Goal: Task Accomplishment & Management: Use online tool/utility

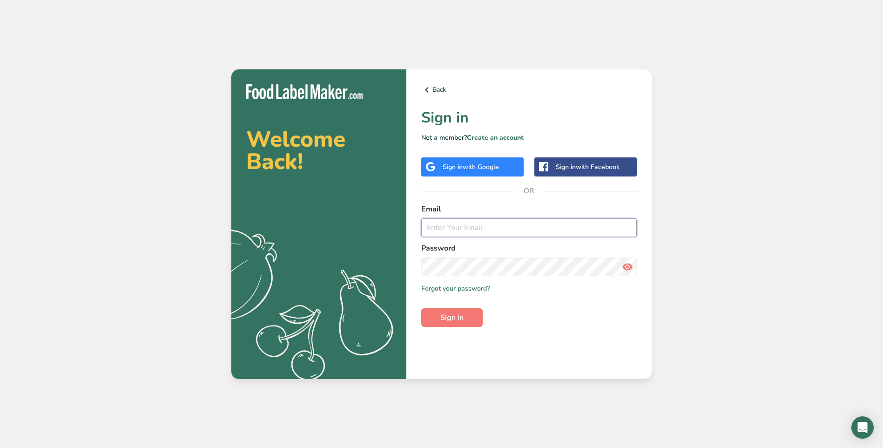
click at [488, 228] on input "email" at bounding box center [528, 227] width 215 height 19
type input "[EMAIL_ADDRESS][DOMAIN_NAME]"
click at [421, 308] on button "Sign in" at bounding box center [451, 317] width 61 height 19
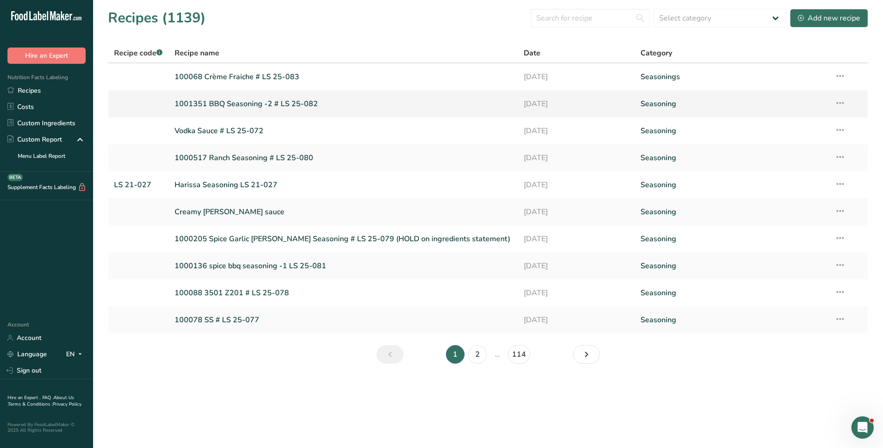
click at [291, 107] on link "1001351 BBQ Seasoning -2 # LS 25-082" at bounding box center [344, 104] width 338 height 20
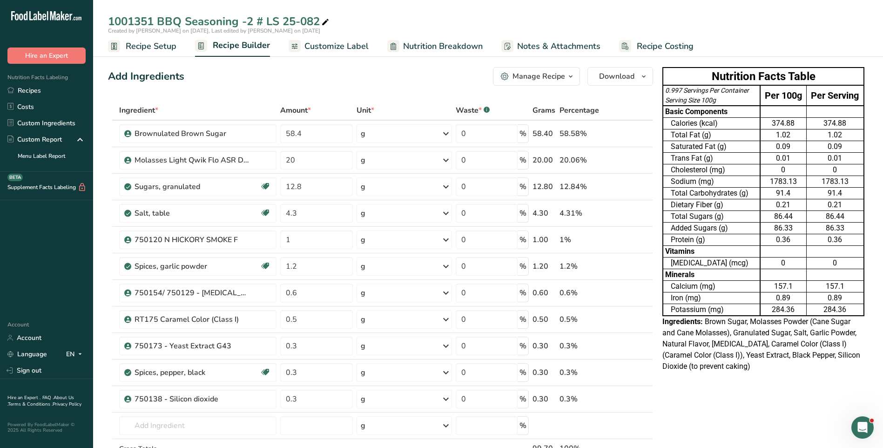
click at [342, 41] on span "Customize Label" at bounding box center [336, 46] width 64 height 13
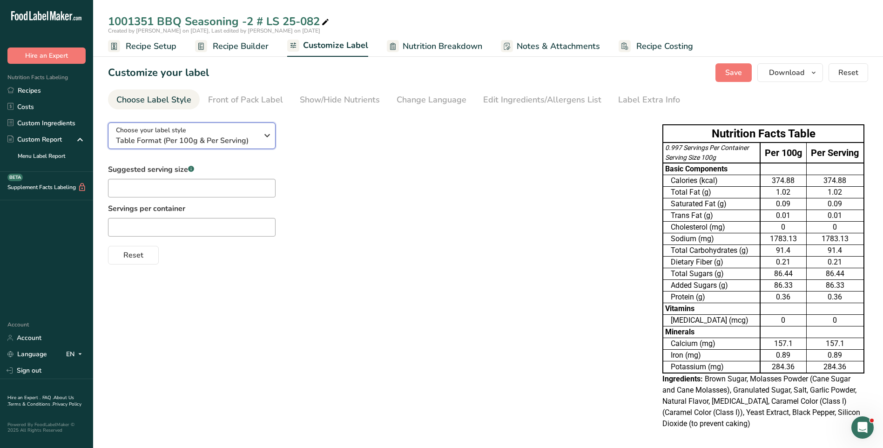
click at [268, 140] on icon "button" at bounding box center [267, 135] width 11 height 17
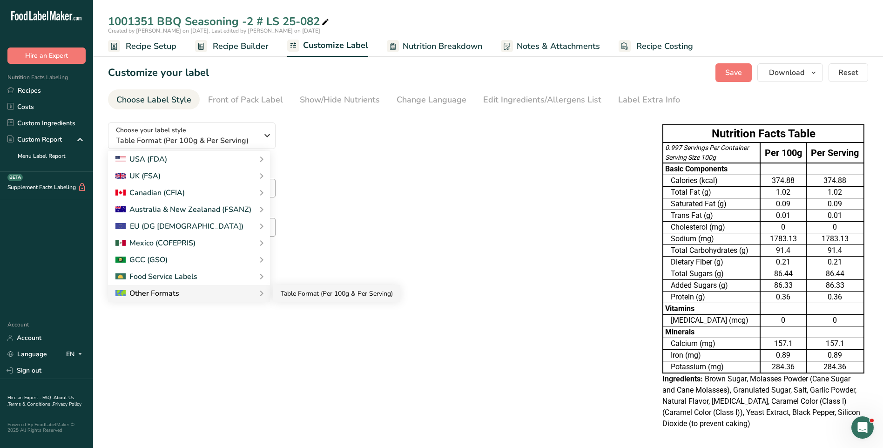
click at [283, 292] on link "Table Format (Per 100g & Per Serving)" at bounding box center [336, 293] width 127 height 17
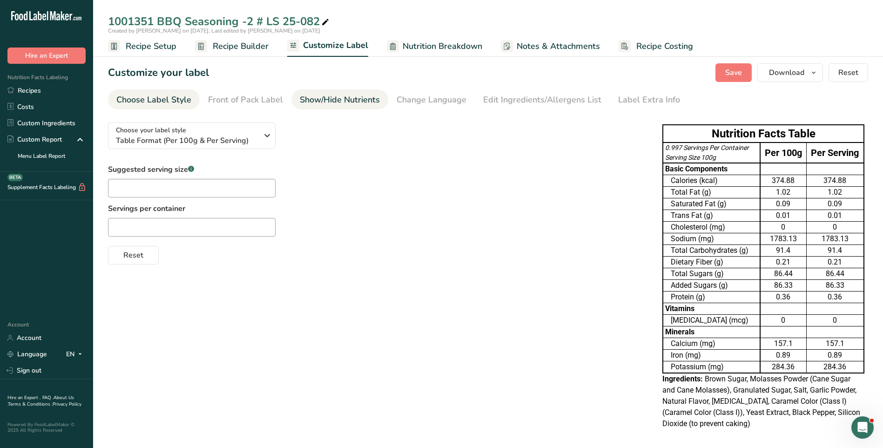
click at [321, 100] on div "Show/Hide Nutrients" at bounding box center [340, 100] width 80 height 13
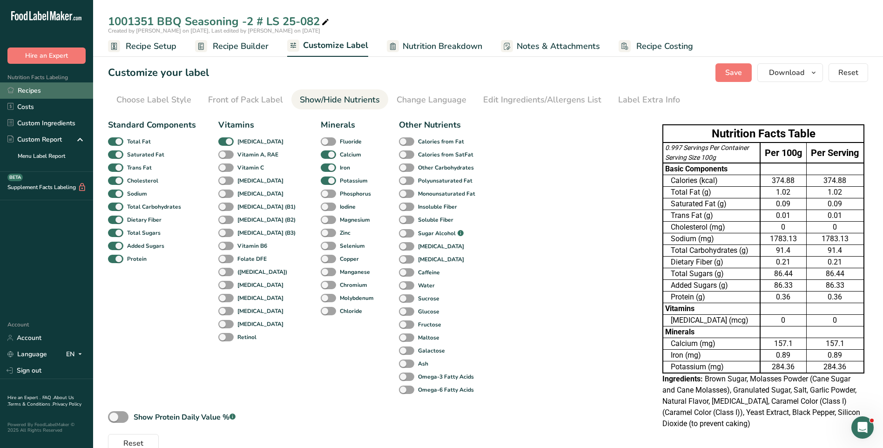
click at [52, 92] on link "Recipes" at bounding box center [46, 90] width 93 height 16
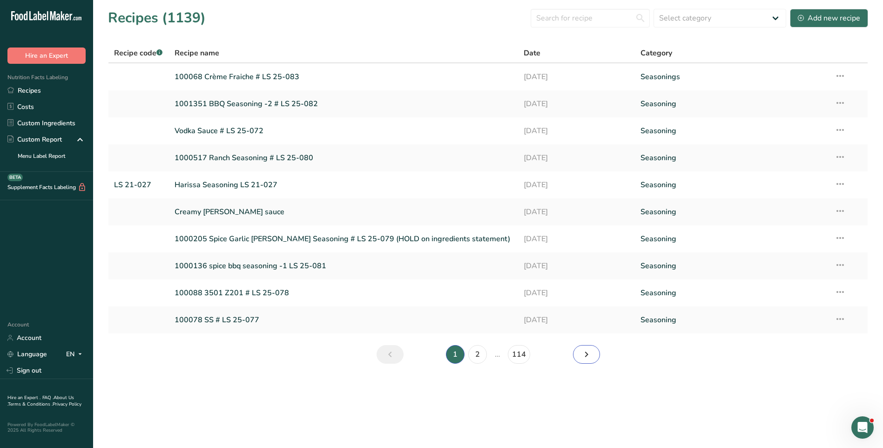
click at [584, 356] on icon "Next page" at bounding box center [586, 354] width 11 height 17
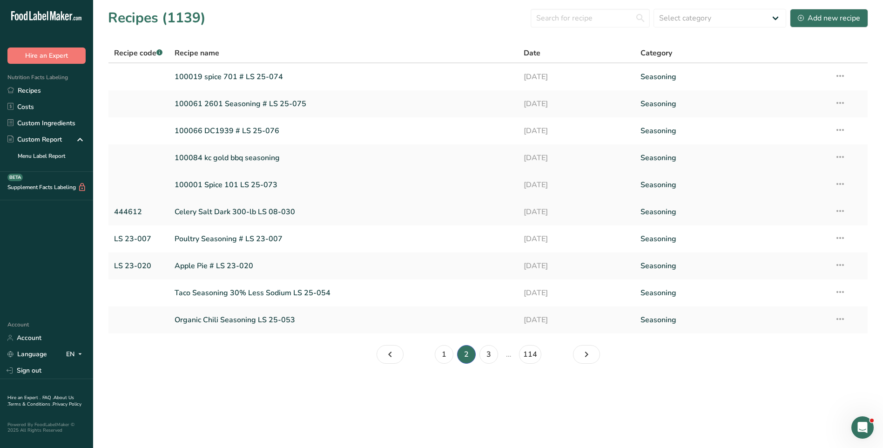
click at [266, 185] on link "100001 Spice 101 LS 25-073" at bounding box center [344, 185] width 338 height 20
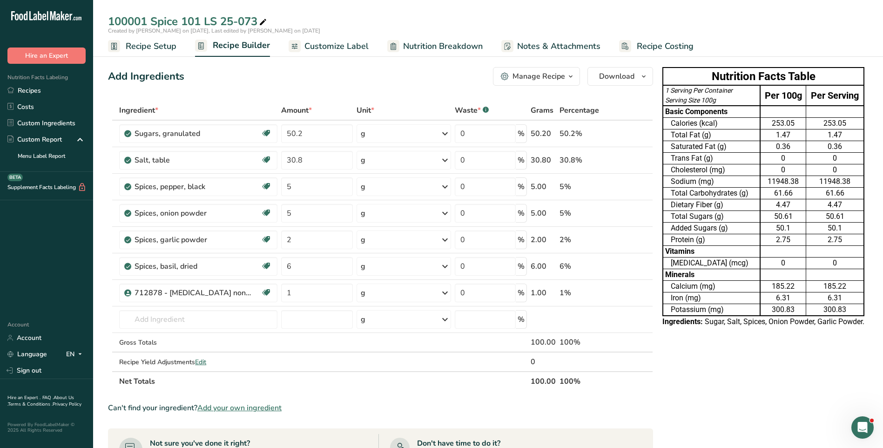
click at [325, 47] on span "Customize Label" at bounding box center [336, 46] width 64 height 13
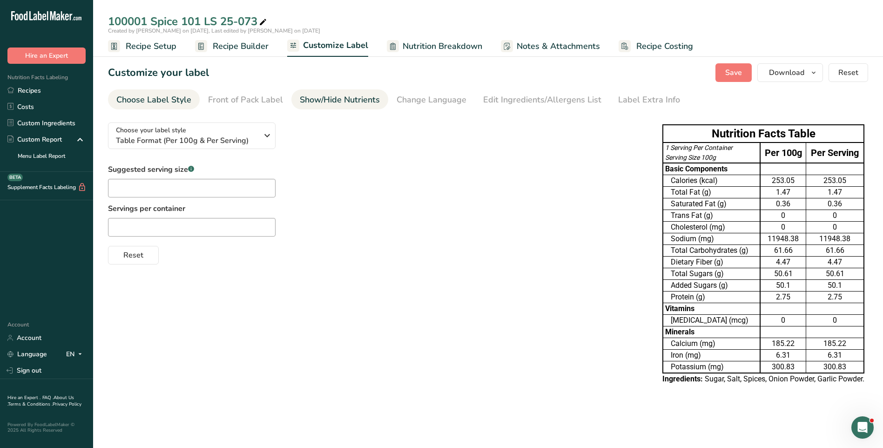
click at [340, 100] on div "Show/Hide Nutrients" at bounding box center [340, 100] width 80 height 13
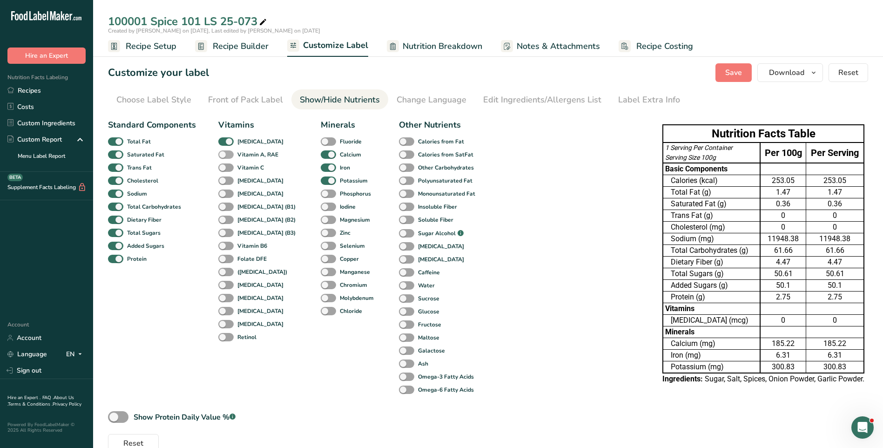
click at [228, 155] on span at bounding box center [225, 154] width 15 height 9
click at [224, 155] on input "Vitamin A, RAE" at bounding box center [221, 154] width 6 height 6
checkbox input "true"
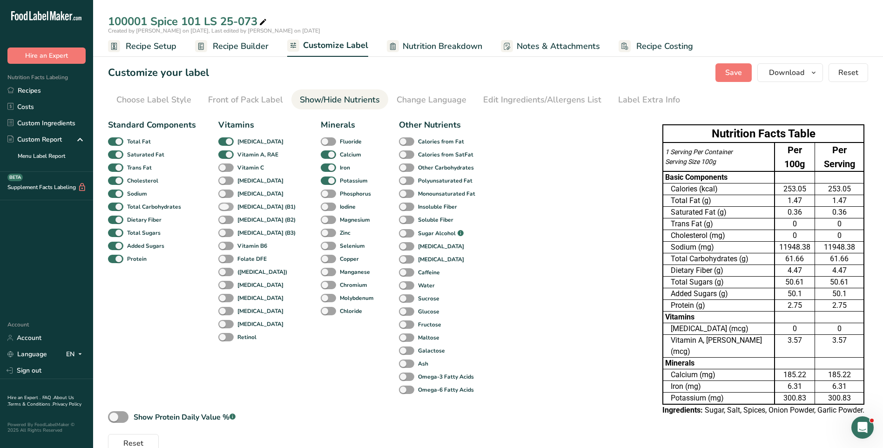
click at [226, 207] on span at bounding box center [225, 206] width 15 height 9
click at [224, 207] on input "[MEDICAL_DATA] (B1)" at bounding box center [221, 206] width 6 height 6
checkbox input "true"
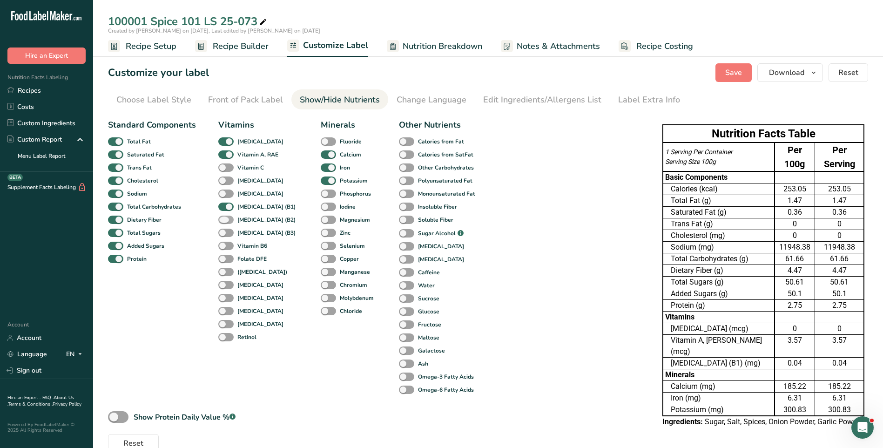
click at [230, 222] on span at bounding box center [225, 219] width 15 height 9
click at [224, 222] on input "[MEDICAL_DATA] (B2)" at bounding box center [221, 219] width 6 height 6
checkbox input "true"
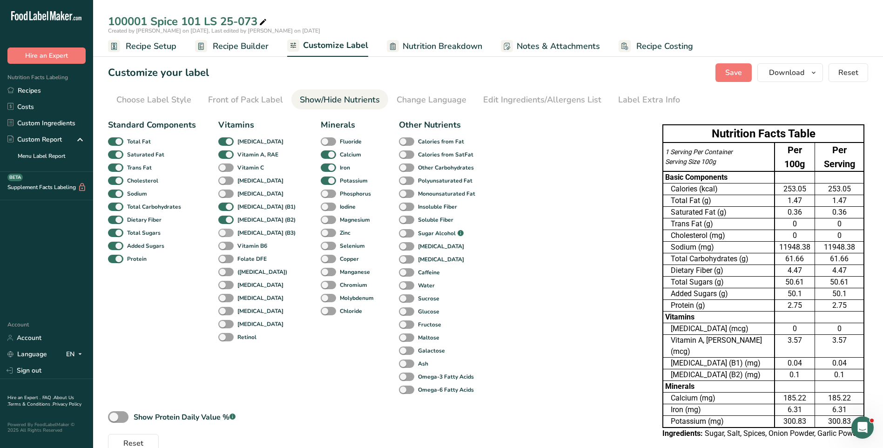
click at [234, 235] on span "[MEDICAL_DATA] (B3)" at bounding box center [265, 232] width 62 height 8
click at [224, 235] on input "[MEDICAL_DATA] (B3)" at bounding box center [221, 232] width 6 height 6
checkbox input "true"
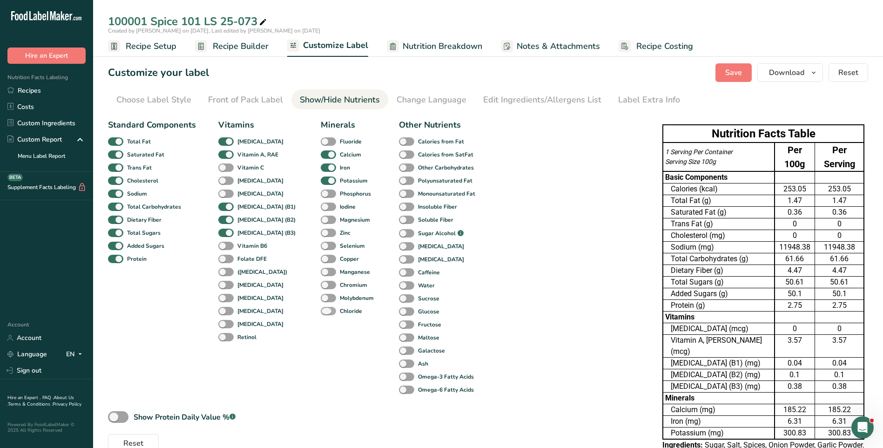
click at [321, 310] on span at bounding box center [328, 311] width 15 height 9
click at [321, 310] on input "Chloride" at bounding box center [324, 311] width 6 height 6
checkbox input "true"
click at [228, 178] on span at bounding box center [225, 180] width 15 height 9
click at [224, 178] on input "[MEDICAL_DATA]" at bounding box center [221, 180] width 6 height 6
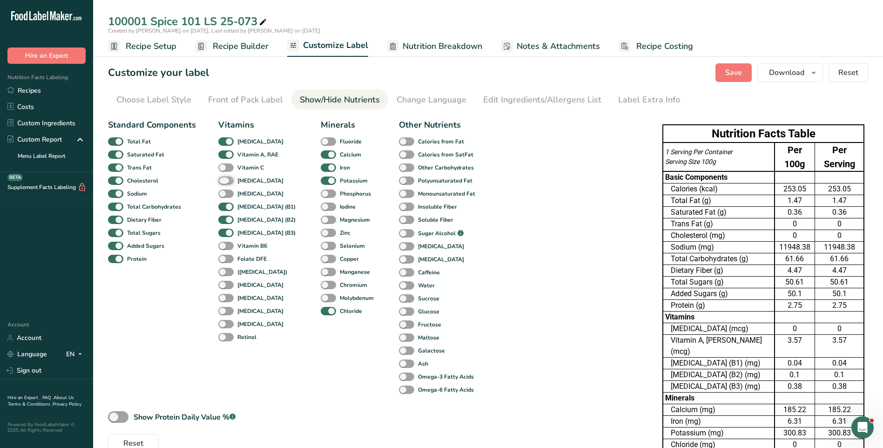
checkbox input "true"
click at [399, 192] on span at bounding box center [406, 193] width 15 height 9
click at [399, 192] on input "Monounsaturated Fat" at bounding box center [402, 193] width 6 height 6
checkbox input "true"
click at [399, 182] on span at bounding box center [406, 180] width 15 height 9
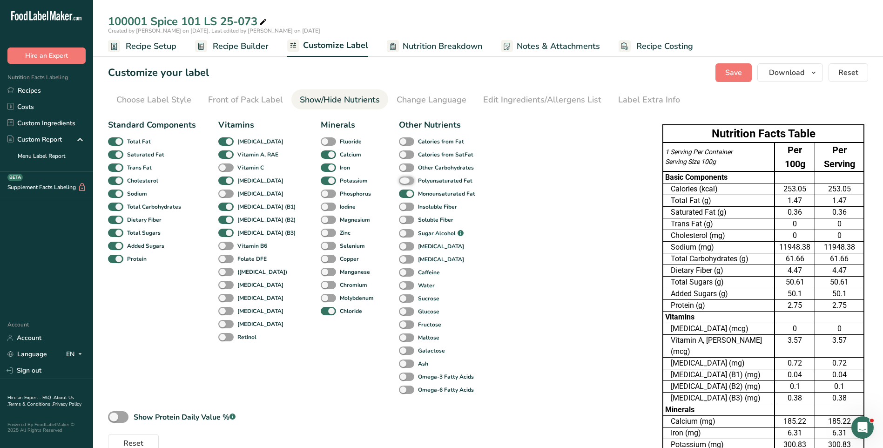
click at [399, 182] on input "Polyunsaturated Fat" at bounding box center [402, 180] width 6 height 6
checkbox input "true"
click at [321, 218] on span at bounding box center [328, 219] width 15 height 9
click at [321, 218] on input "Magnesium" at bounding box center [324, 219] width 6 height 6
checkbox input "true"
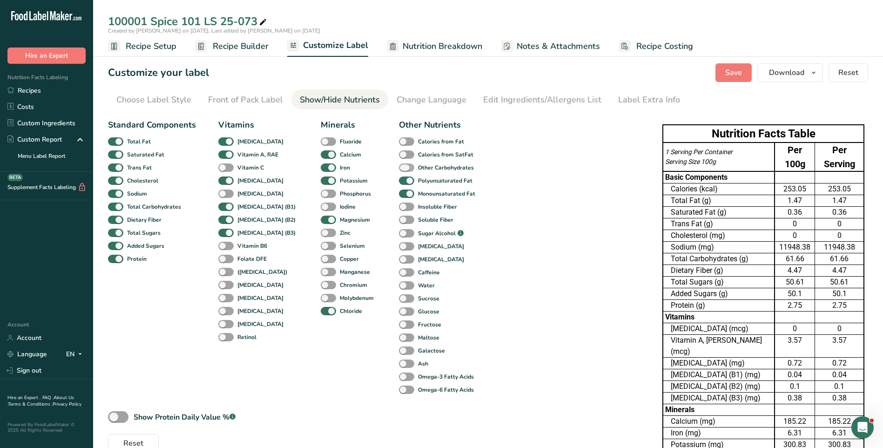
click at [399, 166] on span at bounding box center [406, 167] width 15 height 9
click at [399, 166] on input "Other Carbohydrates" at bounding box center [402, 167] width 6 height 6
checkbox input "true"
click at [321, 194] on span at bounding box center [328, 193] width 15 height 9
click at [321, 194] on input "Phosphorus" at bounding box center [324, 193] width 6 height 6
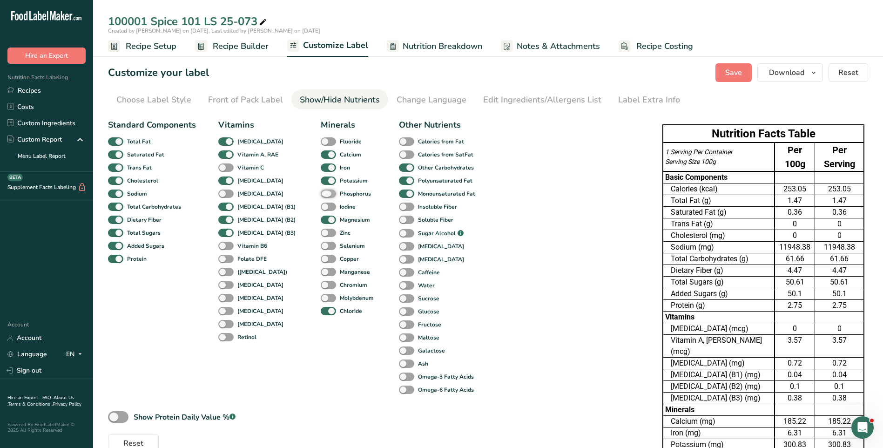
checkbox input "true"
click at [399, 233] on span at bounding box center [406, 233] width 15 height 9
click at [399, 233] on input "Sugar Alcohol .a-a{fill:#347362;}.b-a{fill:#fff;}" at bounding box center [402, 233] width 6 height 6
checkbox input "true"
click at [248, 167] on b "Vitamin C" at bounding box center [250, 167] width 27 height 8
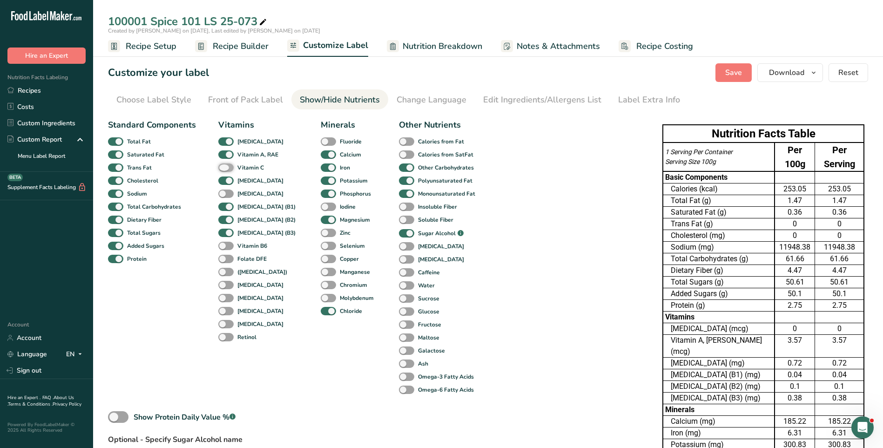
click at [224, 167] on input "Vitamin C" at bounding box center [221, 167] width 6 height 6
checkbox input "true"
click at [399, 365] on span at bounding box center [406, 363] width 15 height 9
click at [399, 365] on input "Ash" at bounding box center [402, 363] width 6 height 6
checkbox input "true"
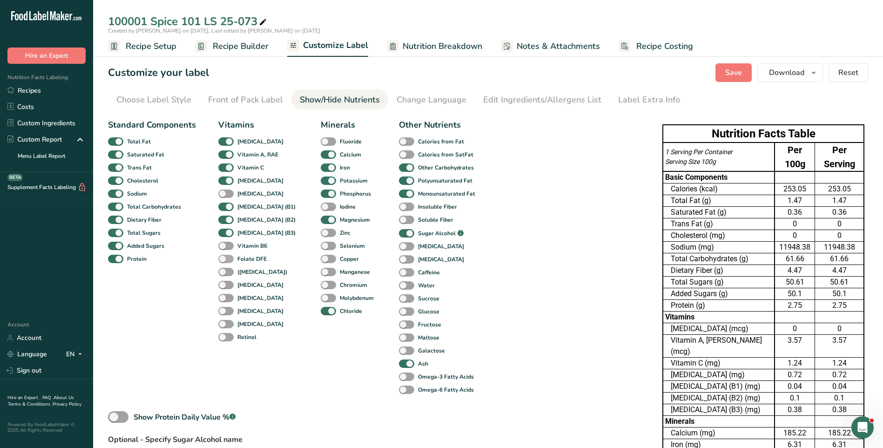
click at [227, 260] on span at bounding box center [225, 259] width 15 height 9
click at [224, 260] on input "Folate DFE" at bounding box center [221, 258] width 6 height 6
checkbox input "true"
click at [399, 143] on span at bounding box center [406, 141] width 15 height 9
click at [399, 143] on input "Calories from Fat" at bounding box center [402, 141] width 6 height 6
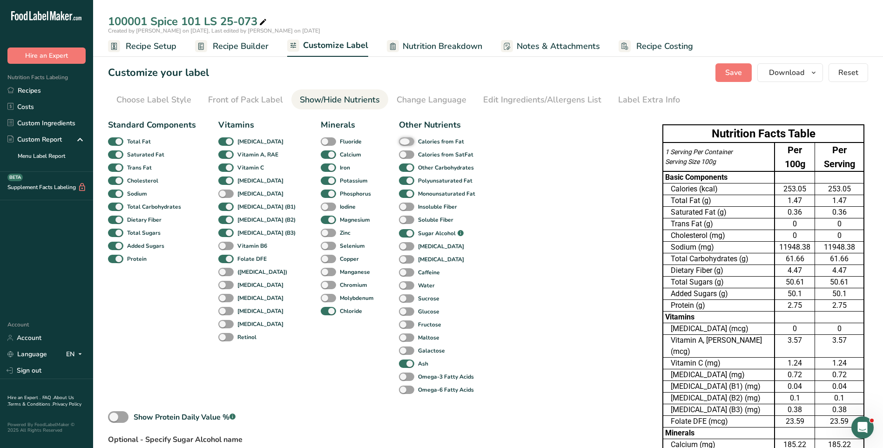
checkbox input "true"
click at [223, 268] on span at bounding box center [225, 272] width 15 height 9
click at [223, 269] on input "([MEDICAL_DATA])" at bounding box center [221, 272] width 6 height 6
checkbox input "true"
click at [399, 285] on span at bounding box center [406, 285] width 15 height 9
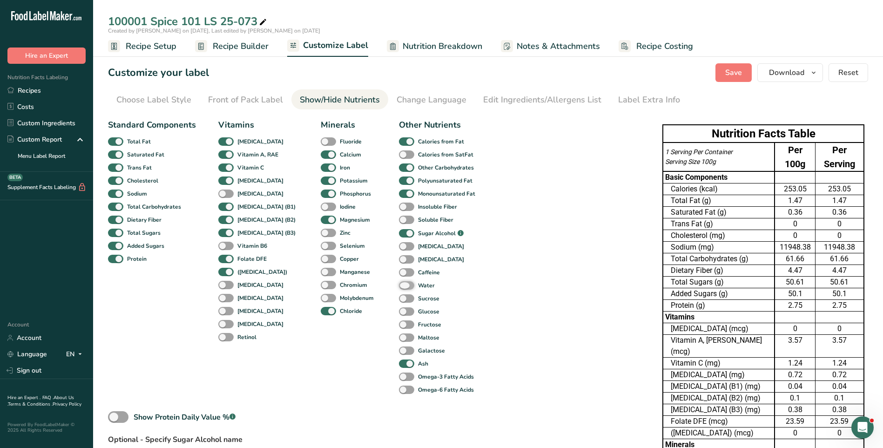
click at [399, 285] on input "Water" at bounding box center [402, 285] width 6 height 6
checkbox input "true"
click at [739, 75] on span "Save" at bounding box center [733, 72] width 17 height 11
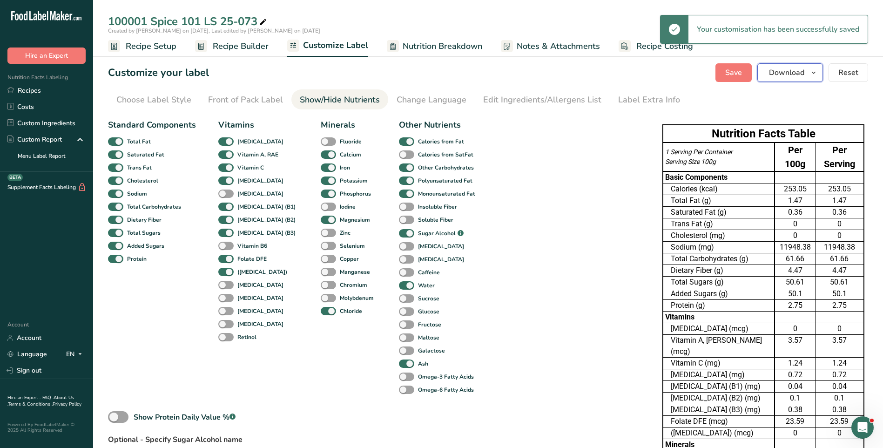
click at [816, 75] on icon "button" at bounding box center [813, 73] width 7 height 12
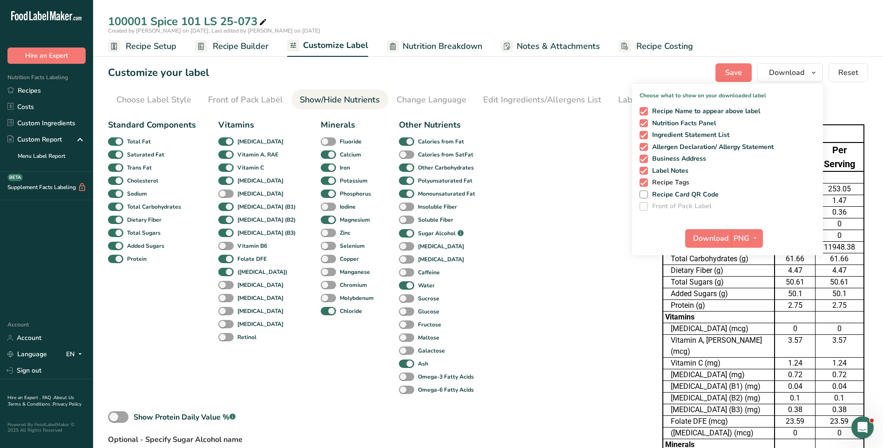
click at [661, 181] on span "Recipe Tags" at bounding box center [669, 182] width 42 height 8
click at [645, 181] on input "Recipe Tags" at bounding box center [642, 182] width 6 height 6
checkbox input "false"
click at [665, 170] on span "Label Notes" at bounding box center [668, 171] width 41 height 8
click at [645, 170] on input "Label Notes" at bounding box center [642, 171] width 6 height 6
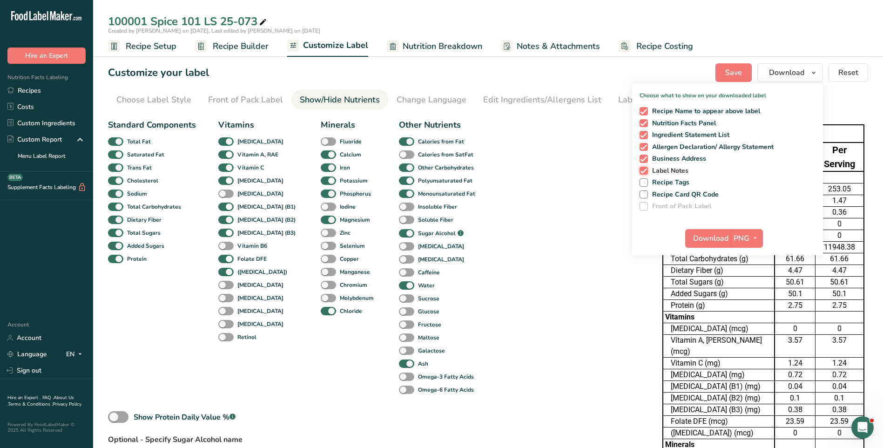
checkbox input "false"
click at [676, 157] on span "Business Address" at bounding box center [677, 158] width 59 height 8
click at [645, 157] on input "Business Address" at bounding box center [642, 158] width 6 height 6
checkbox input "false"
click at [685, 147] on span "Allergen Declaration/ Allergy Statement" at bounding box center [711, 147] width 126 height 8
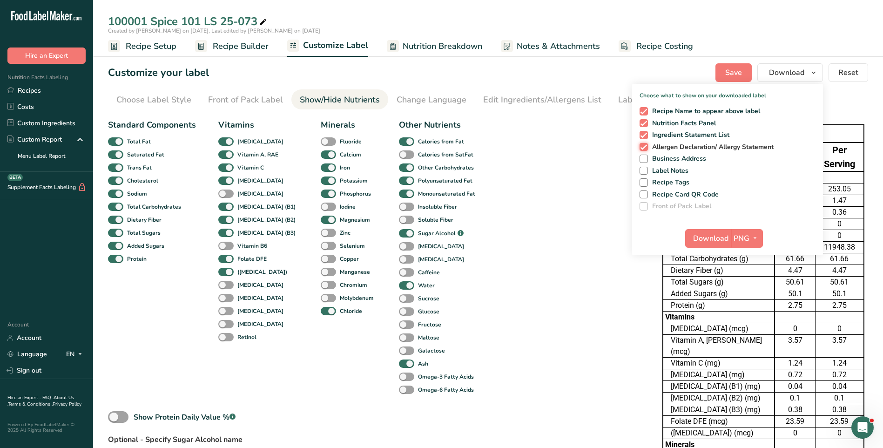
click at [645, 147] on input "Allergen Declaration/ Allergy Statement" at bounding box center [642, 147] width 6 height 6
checkbox input "false"
click at [698, 131] on span "Ingredient Statement List" at bounding box center [689, 135] width 82 height 8
click at [645, 132] on input "Ingredient Statement List" at bounding box center [642, 135] width 6 height 6
checkbox input "false"
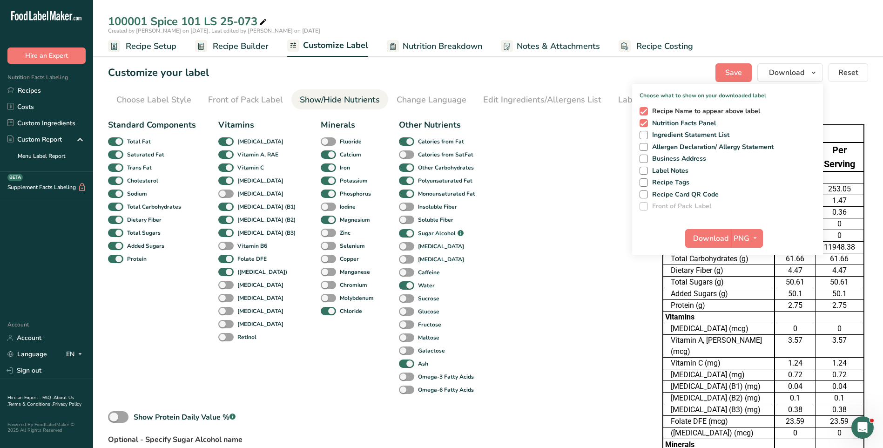
click at [710, 108] on span "Recipe Name to appear above label" at bounding box center [704, 111] width 113 height 8
click at [645, 108] on input "Recipe Name to appear above label" at bounding box center [642, 111] width 6 height 6
checkbox input "false"
click at [732, 235] on button "PNG" at bounding box center [747, 238] width 32 height 19
click at [754, 256] on link "PNG" at bounding box center [748, 256] width 30 height 15
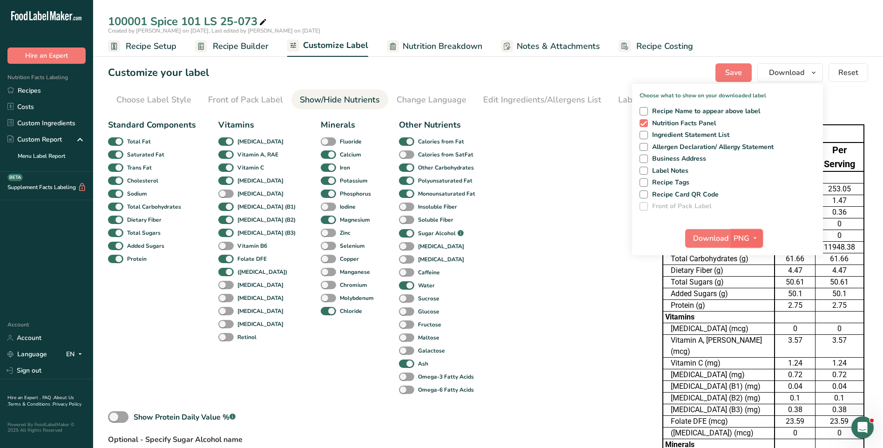
click at [740, 241] on span "PNG" at bounding box center [741, 238] width 16 height 11
click at [756, 258] on link "PNG" at bounding box center [748, 256] width 30 height 15
click at [754, 239] on icon "button" at bounding box center [754, 238] width 7 height 12
click at [711, 240] on span "Download" at bounding box center [710, 238] width 35 height 11
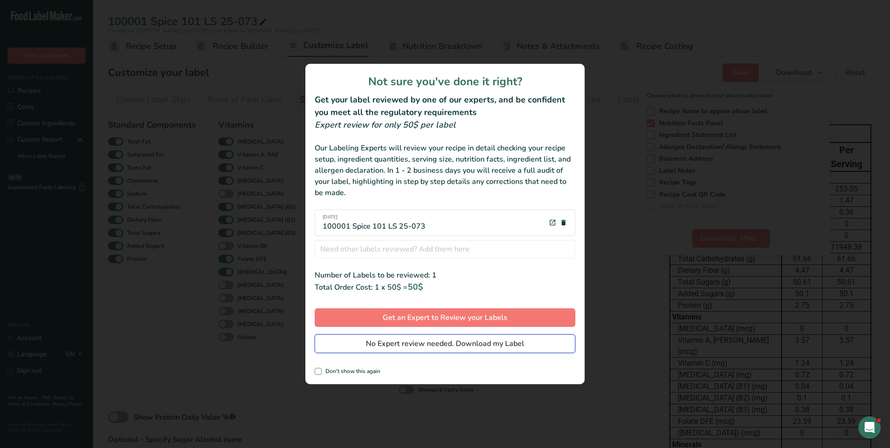
click at [517, 340] on span "No Expert review needed. Download my Label" at bounding box center [445, 343] width 158 height 11
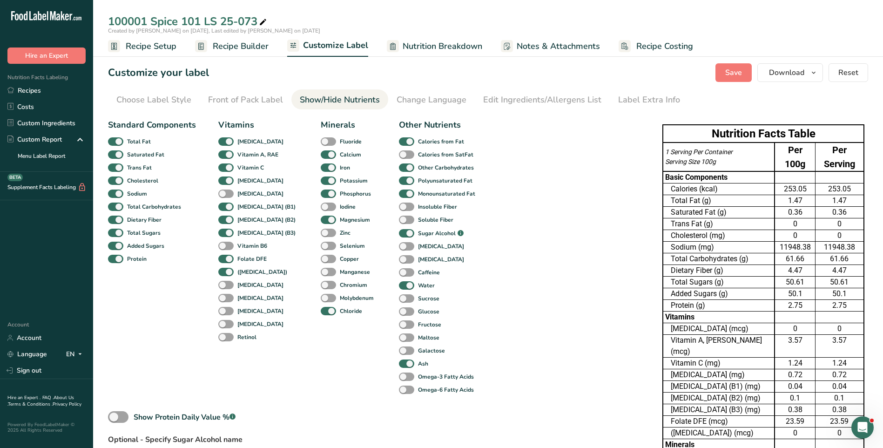
click at [727, 98] on ul "Choose Label Style Front of Pack Label Show/Hide Nutrients Change Language Manu…" at bounding box center [488, 99] width 760 height 20
click at [731, 77] on span "Save" at bounding box center [733, 72] width 17 height 11
drag, startPoint x: 731, startPoint y: 77, endPoint x: 886, endPoint y: 209, distance: 204.7
click at [882, 209] on html ".a-20{fill:#fff;} Hire an Expert Nutrition Facts Labeling Recipes Costs Custom …" at bounding box center [441, 324] width 883 height 649
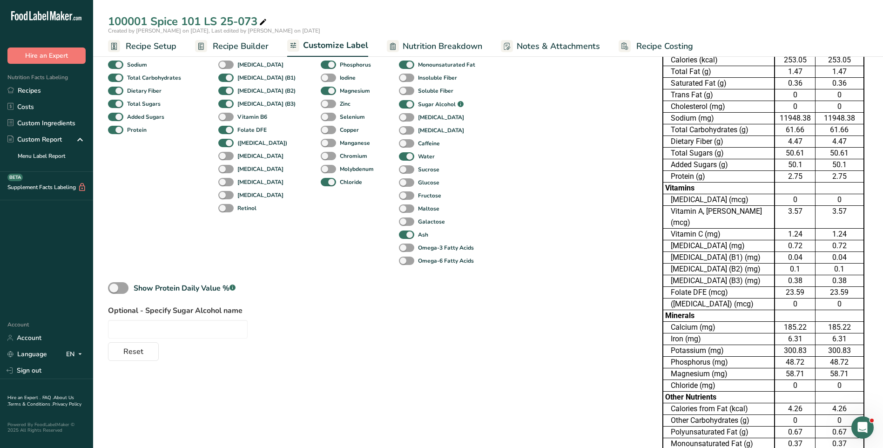
scroll to position [193, 0]
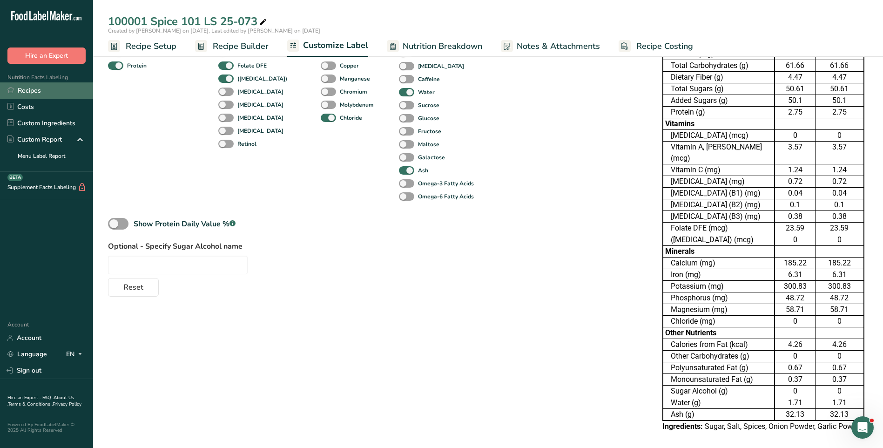
click at [39, 88] on link "Recipes" at bounding box center [46, 90] width 93 height 16
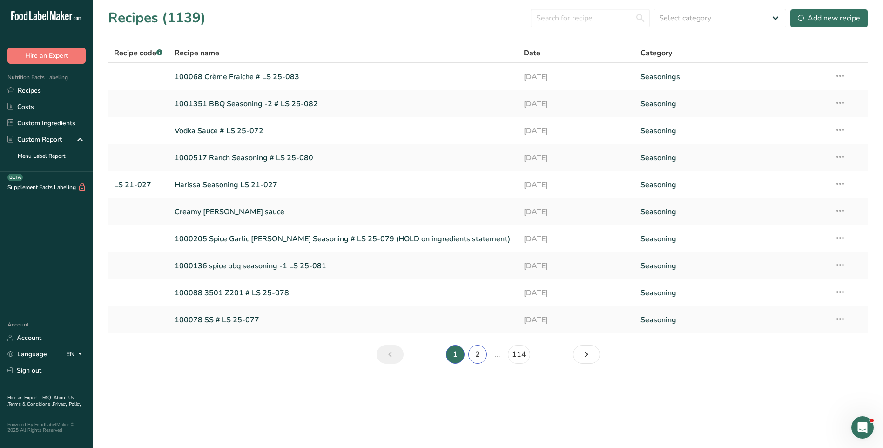
click at [478, 352] on link "2" at bounding box center [477, 354] width 19 height 19
